Goal: Task Accomplishment & Management: Complete application form

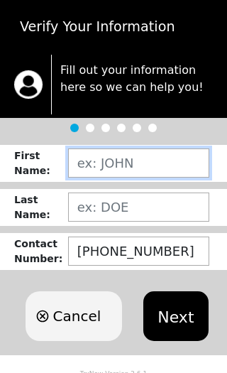
click at [97, 166] on input "text" at bounding box center [138, 162] width 141 height 29
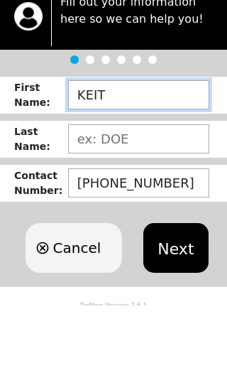
type input "[PERSON_NAME]"
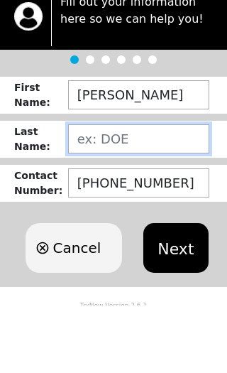
click at [85, 192] on input "text" at bounding box center [138, 206] width 141 height 29
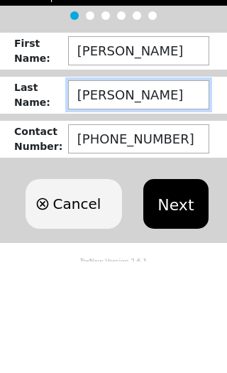
type input "[PERSON_NAME]"
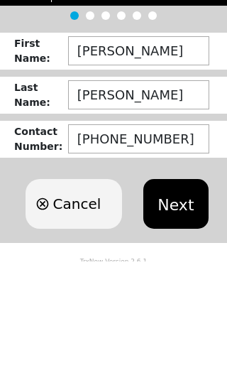
scroll to position [6, 0]
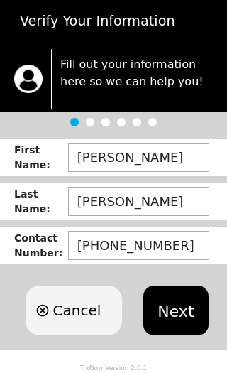
click at [173, 317] on button "Next" at bounding box center [175, 310] width 65 height 50
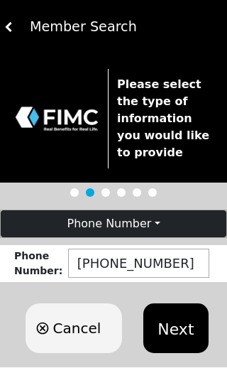
click at [175, 325] on button "Next" at bounding box center [175, 328] width 65 height 50
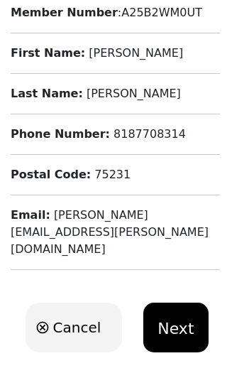
click at [168, 310] on button "Next" at bounding box center [175, 328] width 65 height 50
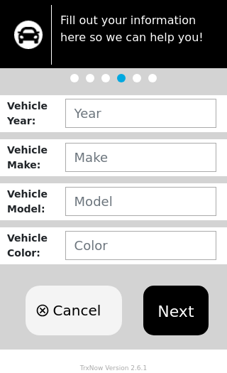
scroll to position [33, 0]
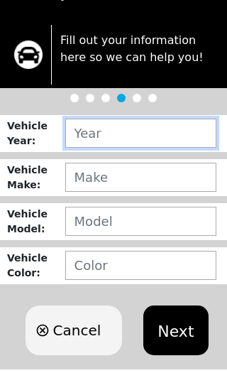
click at [85, 138] on input "text" at bounding box center [140, 133] width 151 height 29
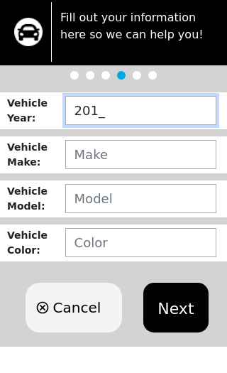
type input "2018"
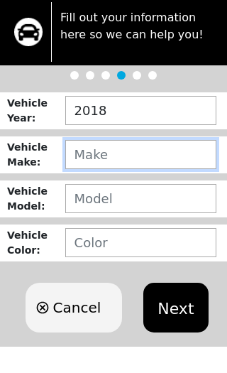
click at [80, 163] on input "text" at bounding box center [140, 177] width 151 height 29
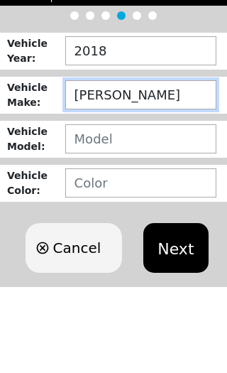
type input "[PERSON_NAME]"
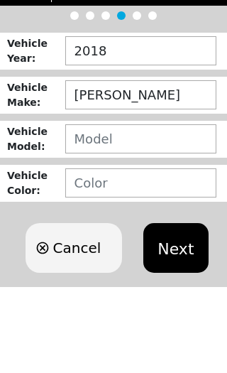
click at [87, 207] on input "text" at bounding box center [140, 221] width 151 height 29
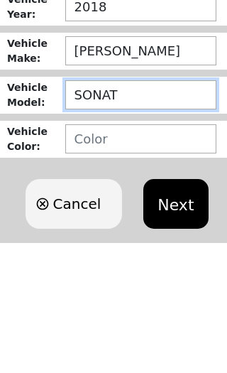
type input "[MEDICAL_DATA]"
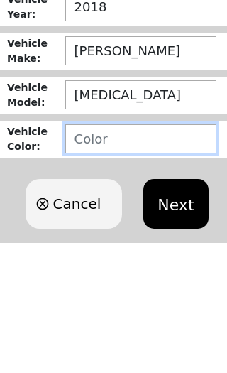
click at [89, 251] on input "text" at bounding box center [140, 265] width 151 height 29
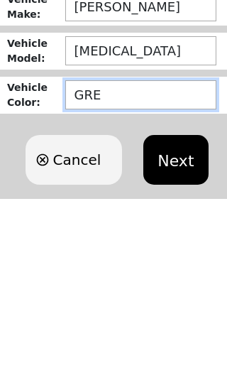
type input "GREY"
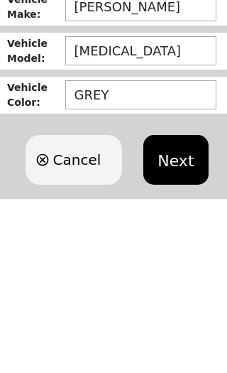
click at [180, 305] on button "Next" at bounding box center [175, 330] width 65 height 50
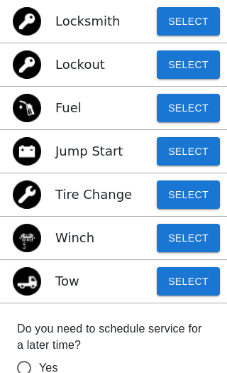
scroll to position [142, 0]
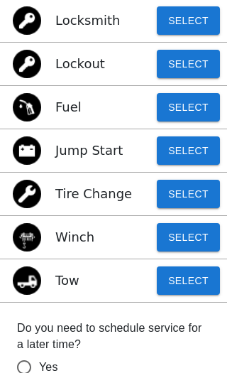
click at [178, 277] on button "Select" at bounding box center [188, 280] width 63 height 28
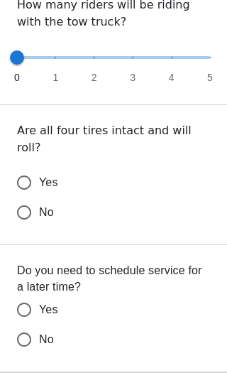
scroll to position [460, 0]
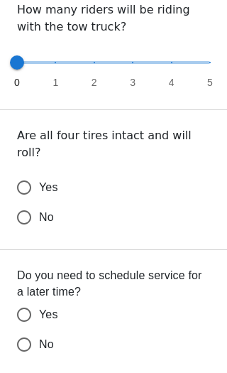
click at [23, 173] on input "Yes" at bounding box center [24, 188] width 30 height 30
radio input "false"
click at [23, 232] on input "No" at bounding box center [24, 217] width 30 height 30
radio input "false"
radio input "true"
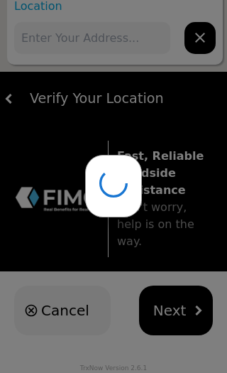
scroll to position [0, 0]
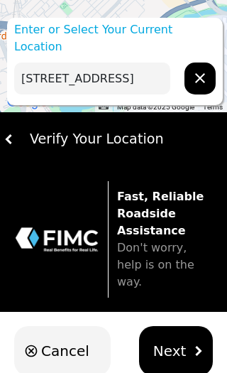
click at [50, 62] on input "[STREET_ADDRESS]" at bounding box center [92, 78] width 156 height 32
click at [157, 62] on input "[STREET_ADDRESS]" at bounding box center [92, 78] width 156 height 32
click at [143, 62] on input "[STREET_ADDRESS]" at bounding box center [92, 78] width 156 height 32
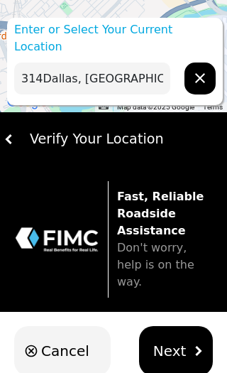
click at [126, 62] on input "314Dallas, [GEOGRAPHIC_DATA] [GEOGRAPHIC_DATA]" at bounding box center [92, 78] width 156 height 32
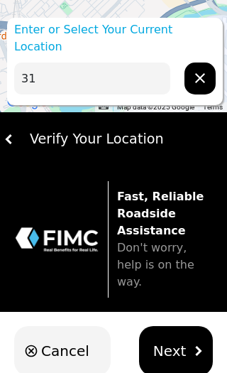
type input "3"
click at [53, 62] on input "text" at bounding box center [92, 78] width 156 height 32
paste input "[STREET_ADDRESS][PERSON_NAME]"
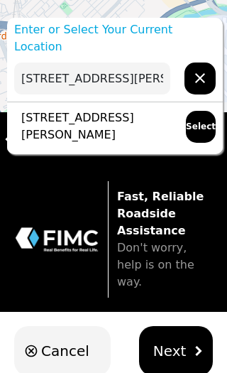
click at [56, 109] on p "[STREET_ADDRESS][PERSON_NAME]" at bounding box center [93, 126] width 158 height 34
type input "[STREET_ADDRESS][PERSON_NAME]"
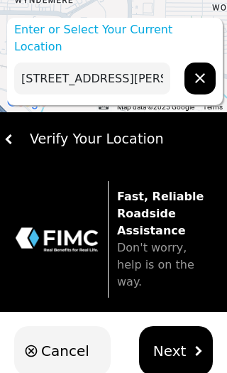
click at [173, 340] on span "Next" at bounding box center [169, 350] width 33 height 21
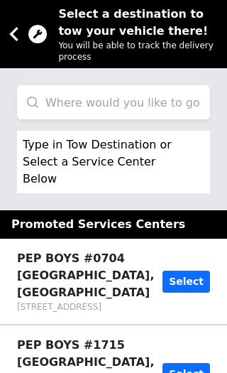
click at [70, 97] on input "search" at bounding box center [113, 102] width 193 height 34
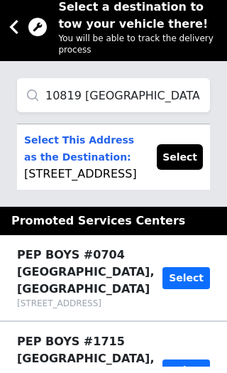
type input "10819 [GEOGRAPHIC_DATA]"
click at [59, 170] on p "Select This Address as the Destination: [STREET_ADDRESS]" at bounding box center [83, 163] width 119 height 51
click at [190, 168] on button "Select" at bounding box center [180, 164] width 46 height 26
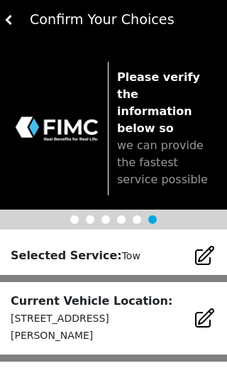
scroll to position [7, 0]
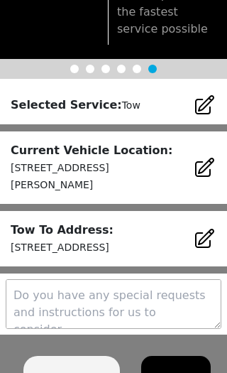
click at [52, 285] on textarea at bounding box center [114, 304] width 216 height 50
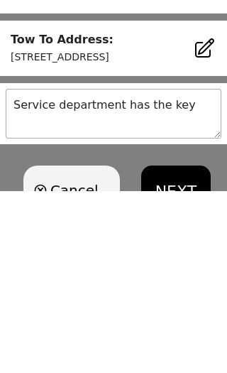
type textarea "Service department has the key"
click at [183, 347] on button "NEXT" at bounding box center [176, 372] width 70 height 50
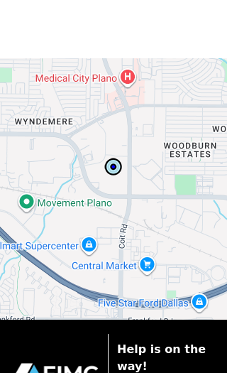
scroll to position [0, 0]
